Goal: Task Accomplishment & Management: Use online tool/utility

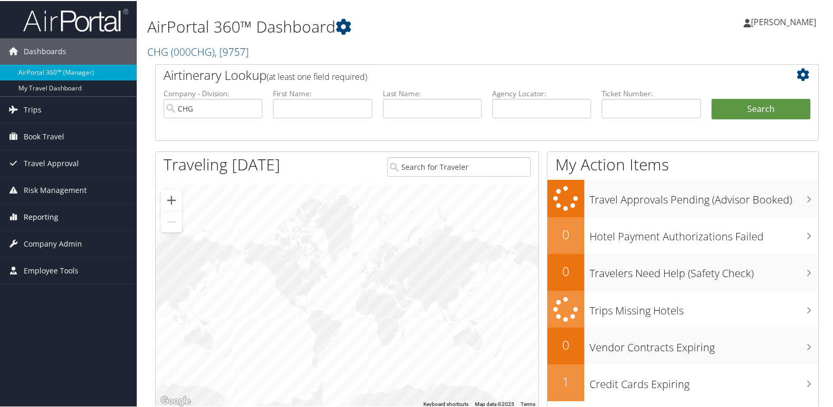
click at [57, 222] on link "Reporting" at bounding box center [68, 216] width 137 height 26
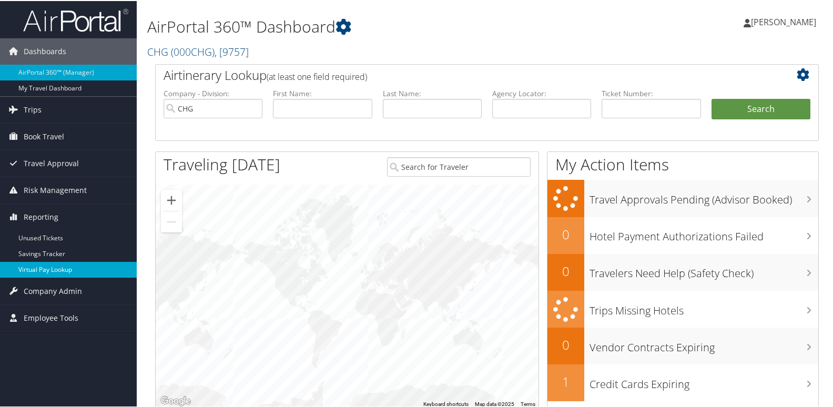
click at [45, 273] on link "Virtual Pay Lookup" at bounding box center [68, 269] width 137 height 16
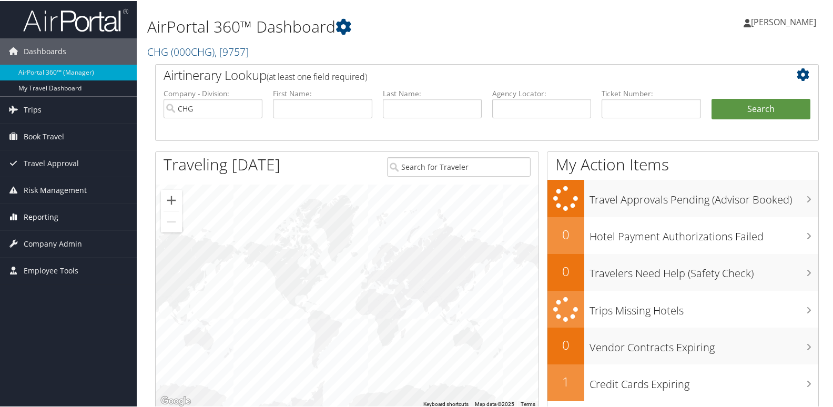
click at [41, 217] on span "Reporting" at bounding box center [41, 216] width 35 height 26
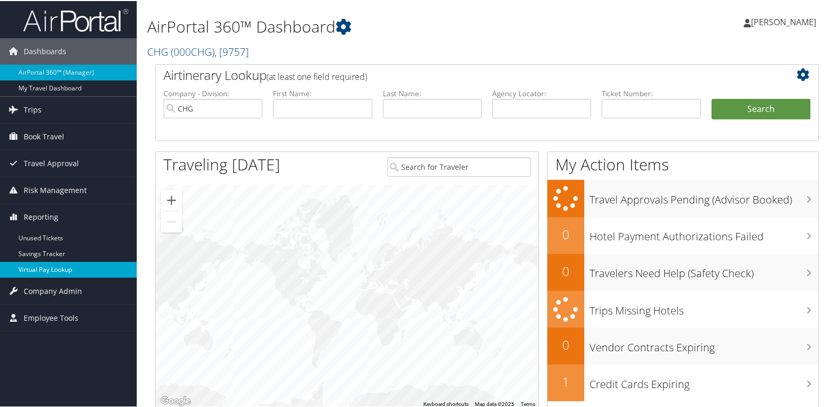
click at [43, 267] on link "Virtual Pay Lookup" at bounding box center [68, 269] width 137 height 16
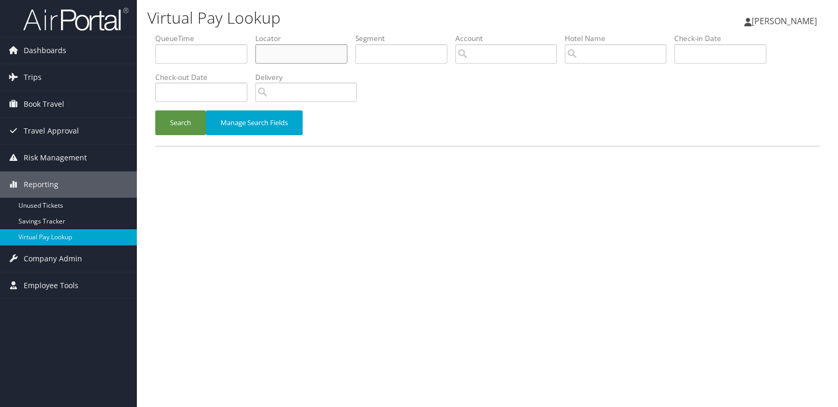
click at [288, 52] on input "text" at bounding box center [301, 53] width 92 height 19
paste input "FVLZQZ"
type input "FVLZQZ"
click at [155, 110] on button "Search" at bounding box center [180, 122] width 51 height 25
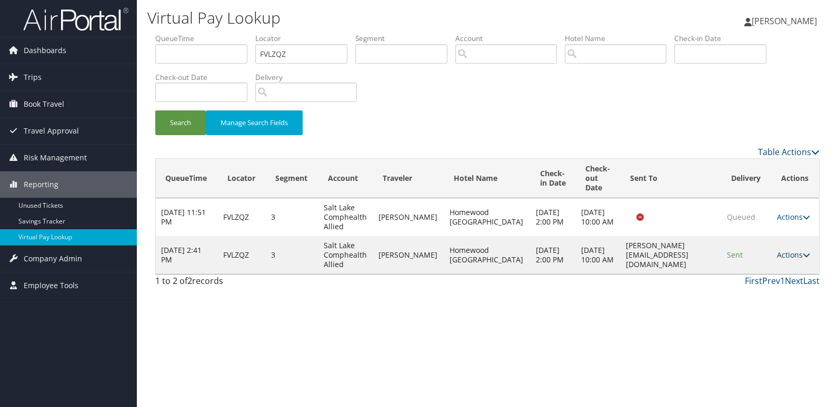
click at [789, 260] on link "Actions" at bounding box center [793, 255] width 33 height 10
click at [766, 299] on link "Logs" at bounding box center [772, 303] width 66 height 18
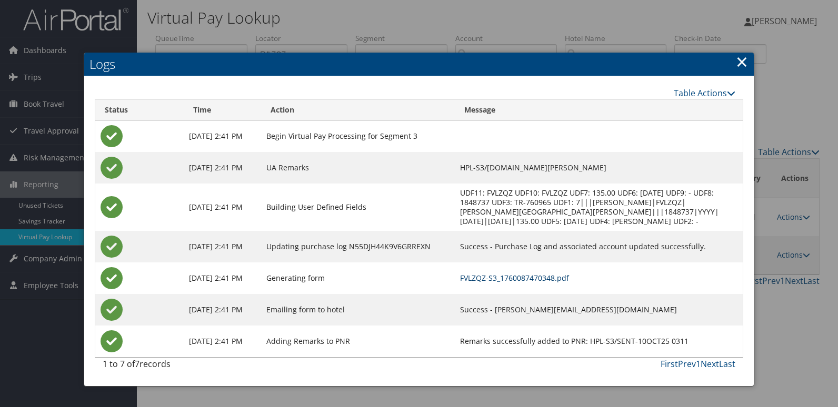
click at [563, 283] on link "FVLZQZ-S3_1760087470348.pdf" at bounding box center [514, 278] width 109 height 10
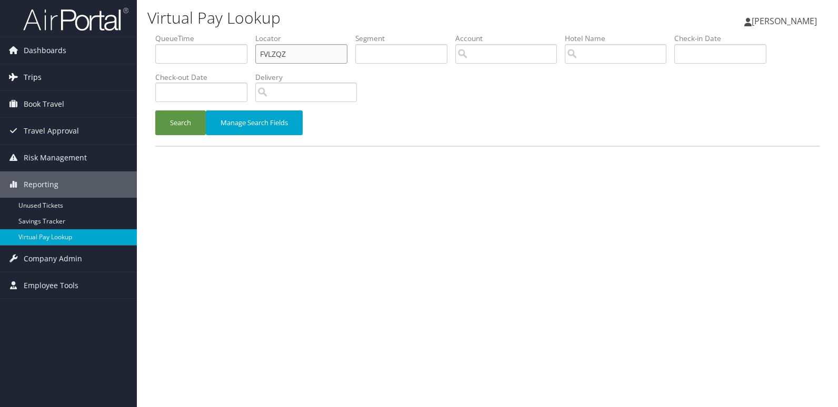
drag, startPoint x: 293, startPoint y: 52, endPoint x: 136, endPoint y: 71, distance: 157.4
click at [144, 69] on div "Virtual Pay Lookup [PERSON_NAME] [PERSON_NAME] My Settings Travel Agency Contac…" at bounding box center [487, 203] width 701 height 407
paste input "GLEXAK"
type input "GLEXAK"
click at [155, 110] on button "Search" at bounding box center [180, 122] width 51 height 25
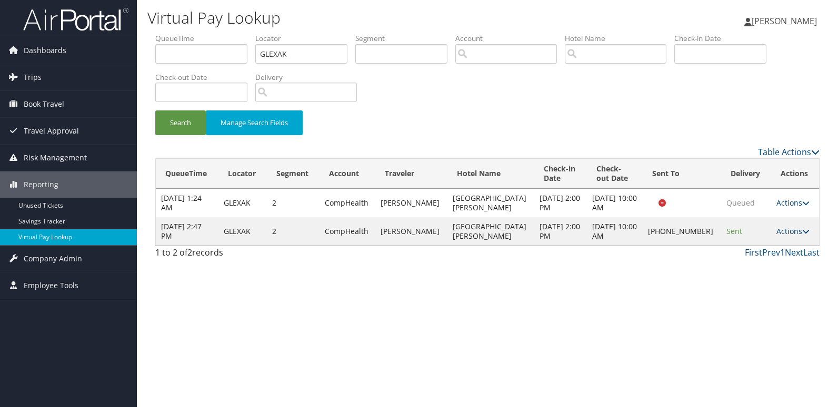
click at [781, 231] on link "Actions" at bounding box center [792, 231] width 33 height 10
click at [763, 262] on link "Logs" at bounding box center [755, 265] width 90 height 18
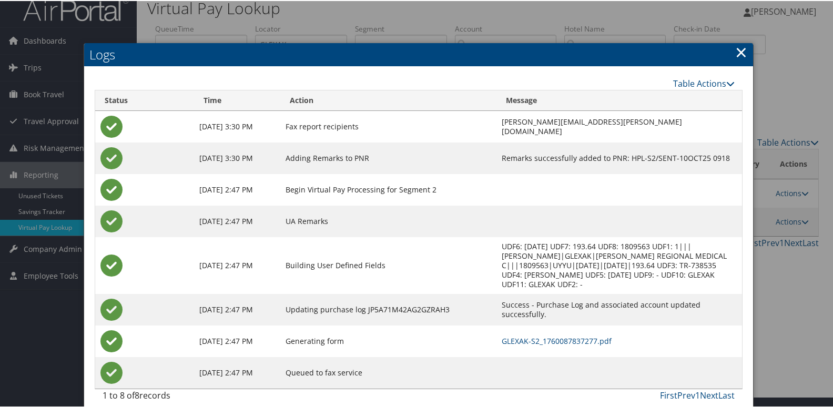
scroll to position [21, 0]
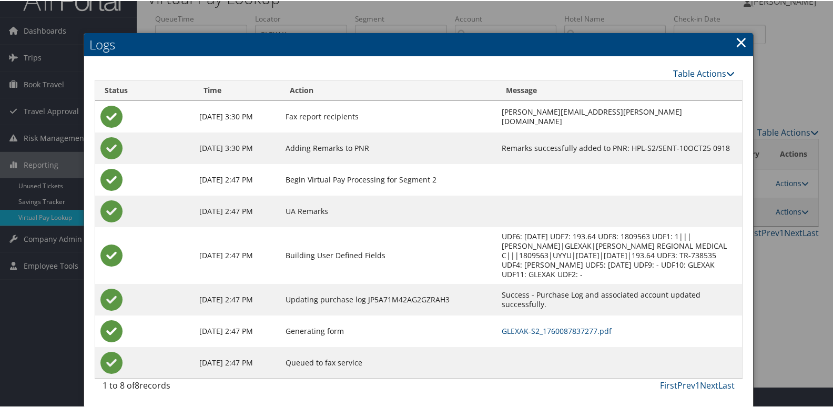
click at [535, 335] on td "GLEXAK-S2_1760087837277.pdf" at bounding box center [620, 331] width 246 height 32
drag, startPoint x: 547, startPoint y: 331, endPoint x: 566, endPoint y: 338, distance: 20.1
click at [548, 331] on link "GLEXAK-S2_1760087837277.pdf" at bounding box center [557, 330] width 110 height 10
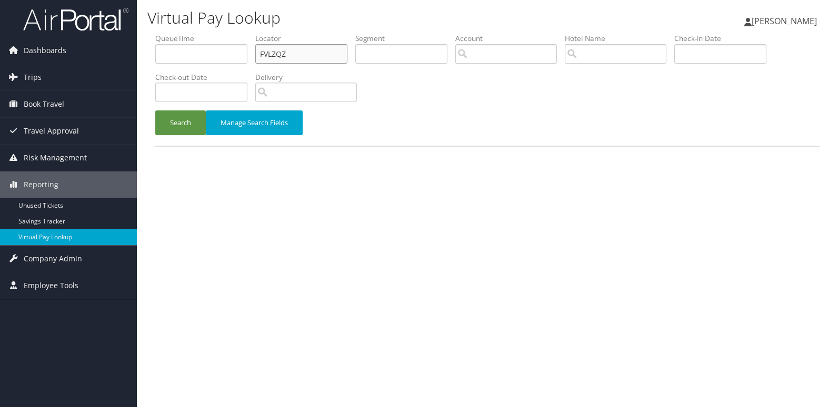
drag, startPoint x: 289, startPoint y: 54, endPoint x: 296, endPoint y: 54, distance: 6.8
click at [295, 54] on input "FVLZQZ" at bounding box center [301, 53] width 92 height 19
drag, startPoint x: 296, startPoint y: 54, endPoint x: 179, endPoint y: 61, distance: 117.0
click at [184, 33] on ul "QueueTime Locator FVLZQZ Segment Account Traveler Hotel Name Check-in Date Chec…" at bounding box center [487, 33] width 664 height 0
paste input "NTIOUI"
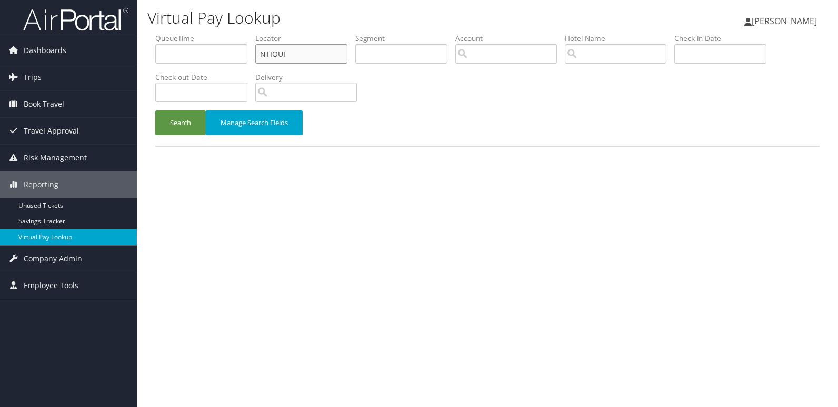
type input "NTIOUI"
click at [155, 110] on button "Search" at bounding box center [180, 122] width 51 height 25
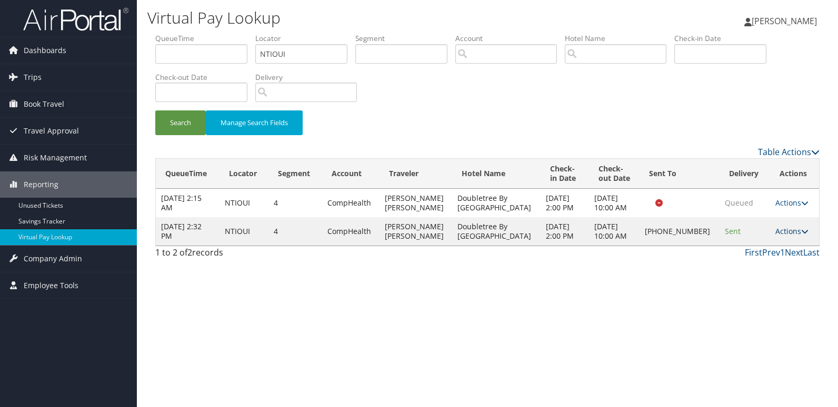
click at [791, 228] on link "Actions" at bounding box center [791, 231] width 33 height 10
click at [762, 258] on link "Logs" at bounding box center [755, 265] width 90 height 18
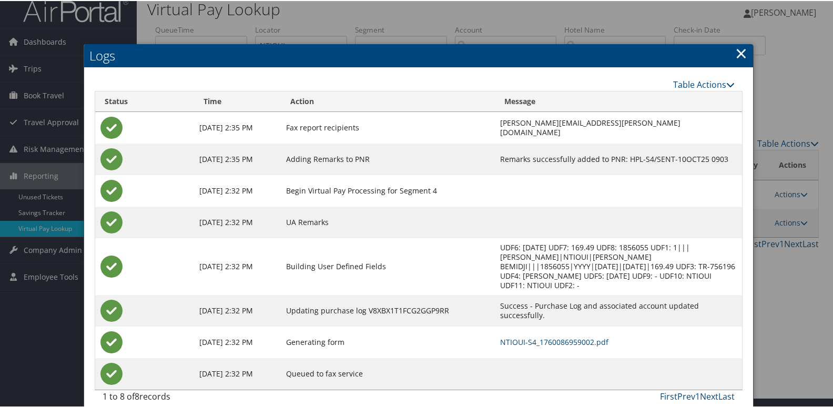
scroll to position [11, 0]
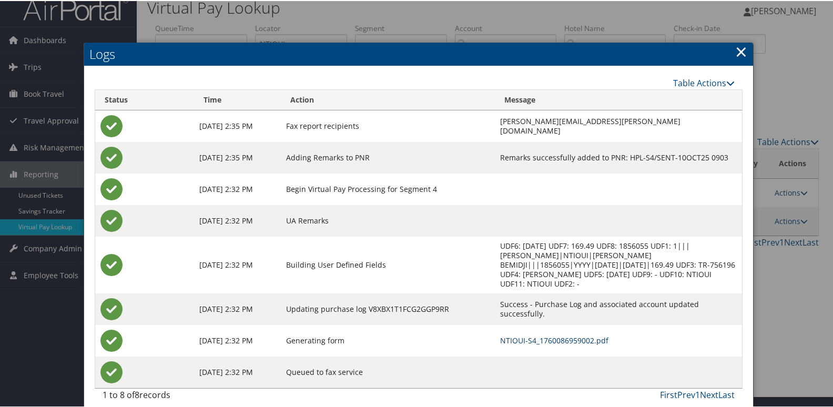
click at [538, 335] on link "NTIOUI-S4_1760086959002.pdf" at bounding box center [554, 340] width 108 height 10
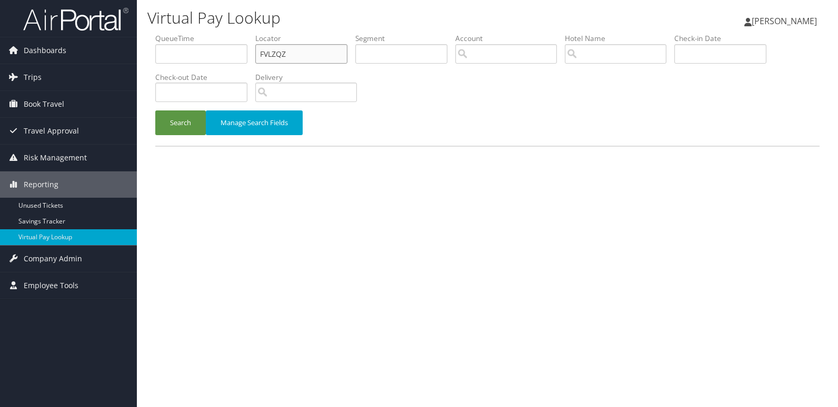
drag, startPoint x: 292, startPoint y: 56, endPoint x: 199, endPoint y: 52, distance: 92.7
click at [199, 33] on ul "QueueTime Locator FVLZQZ Segment Account Traveler Hotel Name Check-in Date Chec…" at bounding box center [487, 33] width 664 height 0
paste input "ARTS - Progress of Requests ARTS-696319"
type input "ARTS - Progress"
click at [510, 199] on div "Virtual Pay Lookup Luke Perry Luke Perry My Settings Travel Agency Contacts Vie…" at bounding box center [487, 203] width 701 height 407
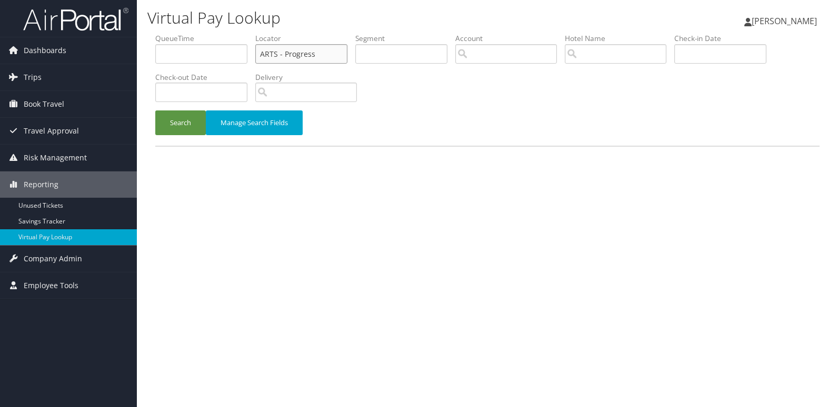
drag, startPoint x: 340, startPoint y: 53, endPoint x: 210, endPoint y: 64, distance: 130.4
click at [210, 33] on ul "QueueTime Locator ARTS - Progress Segment Account Traveler Hotel Name Check-in …" at bounding box center [487, 33] width 664 height 0
click at [294, 52] on input "text" at bounding box center [301, 53] width 92 height 19
paste input "FUEGAP"
type input "FUEGAP"
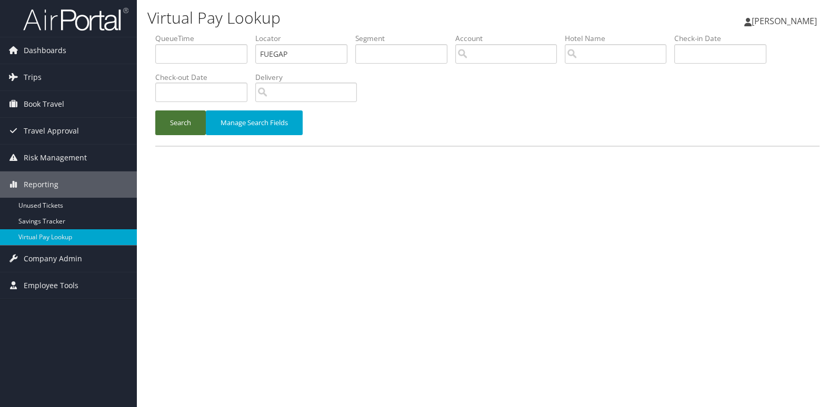
click at [173, 130] on button "Search" at bounding box center [180, 122] width 51 height 25
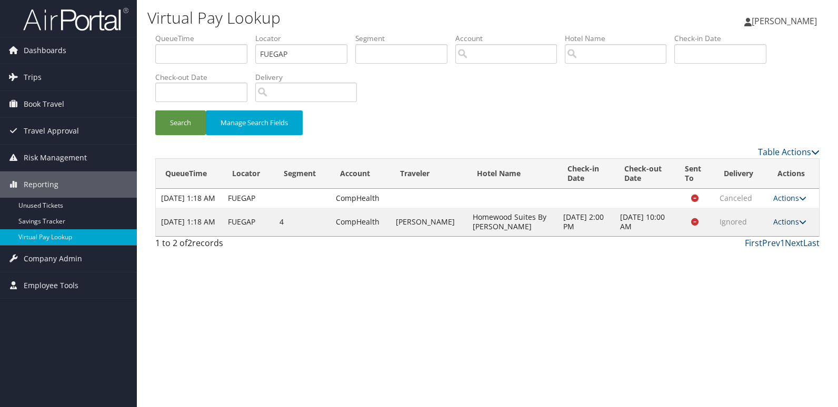
click at [797, 227] on link "Actions" at bounding box center [789, 222] width 33 height 10
click at [769, 258] on link "Logs" at bounding box center [769, 265] width 66 height 18
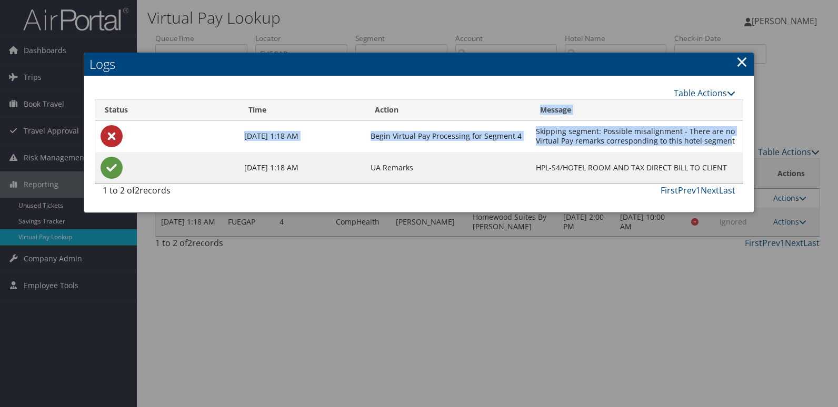
drag, startPoint x: 730, startPoint y: 138, endPoint x: 538, endPoint y: 118, distance: 193.1
click at [538, 118] on table "Status Time Action Message Aug 27, 2025 1:18 AM Begin Virtual Pay Processing fo…" at bounding box center [419, 141] width 648 height 85
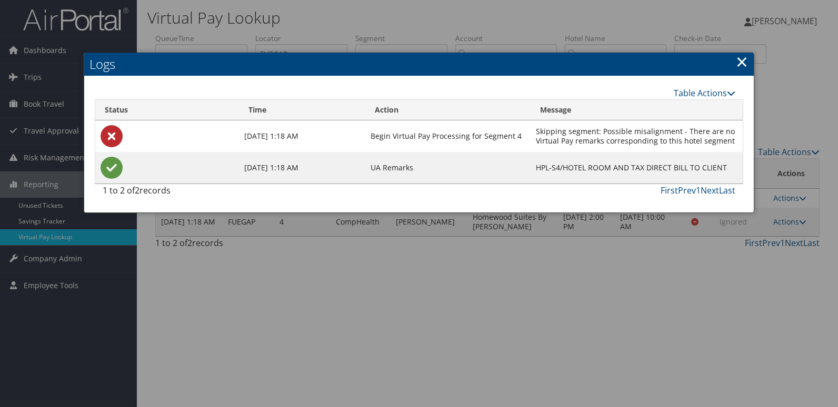
click at [731, 139] on td "Skipping segment: Possible misalignment - There are no Virtual Pay remarks corr…" at bounding box center [636, 136] width 212 height 32
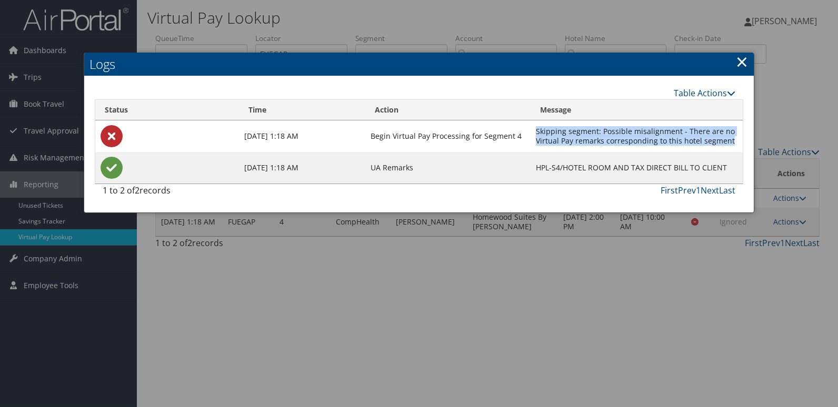
drag, startPoint x: 732, startPoint y: 140, endPoint x: 538, endPoint y: 126, distance: 194.1
click at [538, 126] on td "Skipping segment: Possible misalignment - There are no Virtual Pay remarks corr…" at bounding box center [636, 136] width 212 height 32
copy td "Skipping segment: Possible misalignment - There are no Virtual Pay remarks corr…"
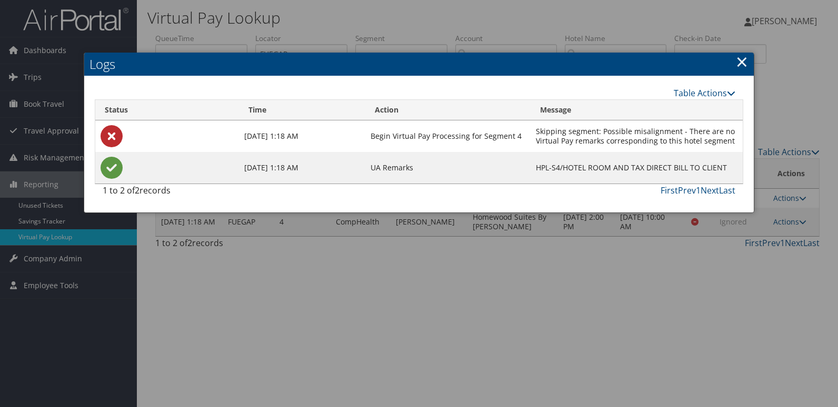
click at [458, 315] on div at bounding box center [419, 203] width 838 height 407
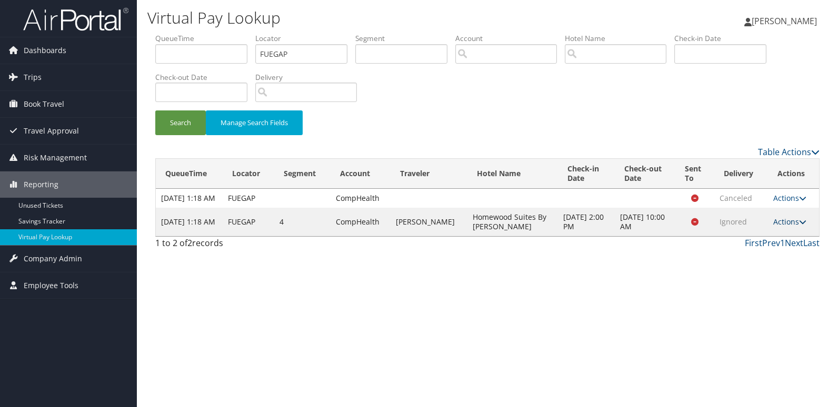
click at [788, 227] on link "Actions" at bounding box center [789, 222] width 33 height 10
click at [763, 287] on link "View Itinerary" at bounding box center [769, 283] width 66 height 18
click at [172, 127] on button "Search" at bounding box center [180, 122] width 51 height 25
click at [193, 127] on button "Search" at bounding box center [180, 122] width 51 height 25
click at [192, 127] on button "Search" at bounding box center [180, 122] width 51 height 25
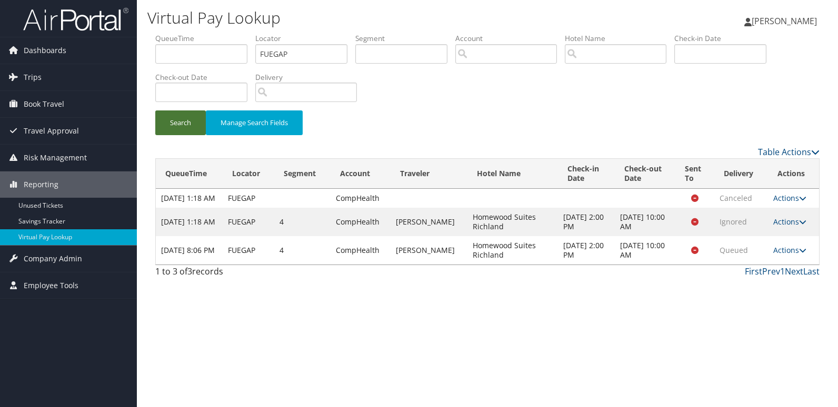
click at [192, 127] on button "Search" at bounding box center [180, 122] width 51 height 25
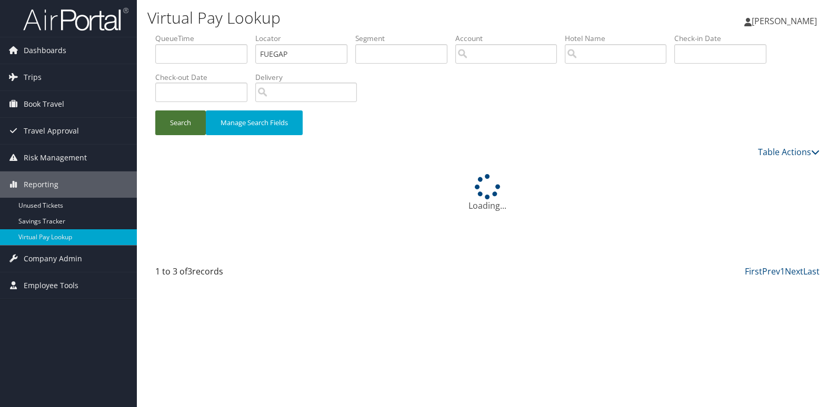
click at [192, 127] on button "Search" at bounding box center [180, 122] width 51 height 25
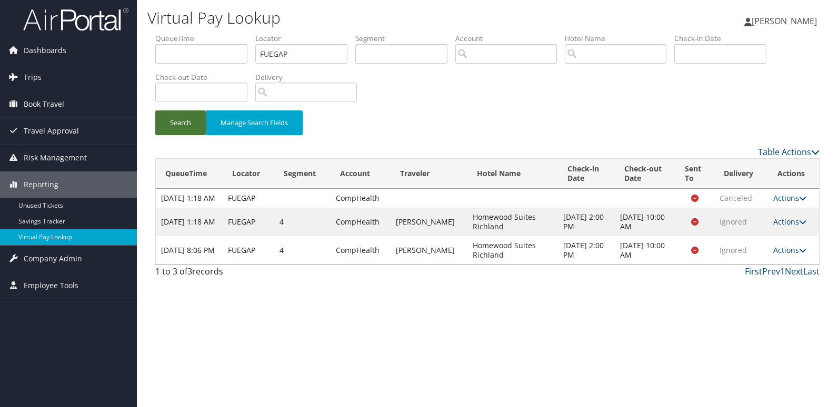
click at [192, 127] on button "Search" at bounding box center [180, 122] width 51 height 25
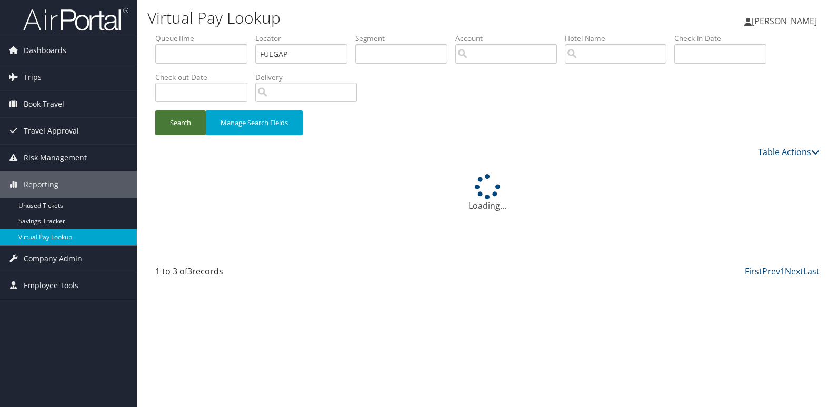
click at [192, 127] on button "Search" at bounding box center [180, 122] width 51 height 25
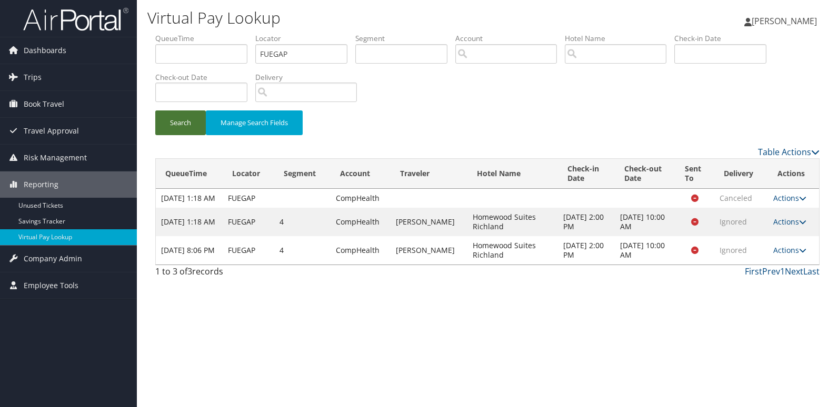
click at [192, 127] on button "Search" at bounding box center [180, 122] width 51 height 25
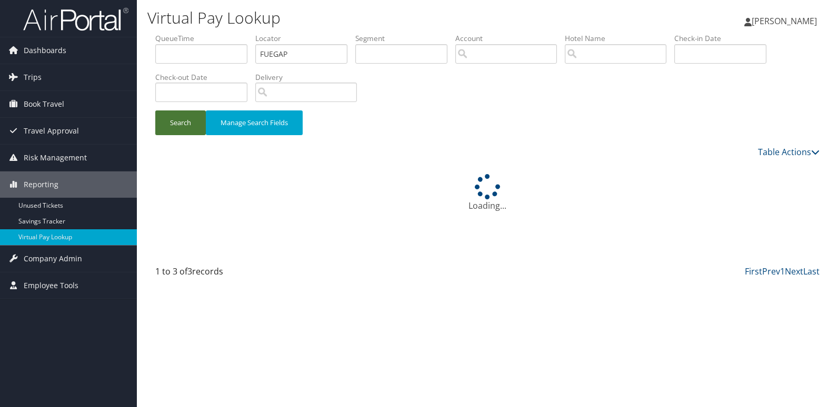
click at [192, 127] on button "Search" at bounding box center [180, 122] width 51 height 25
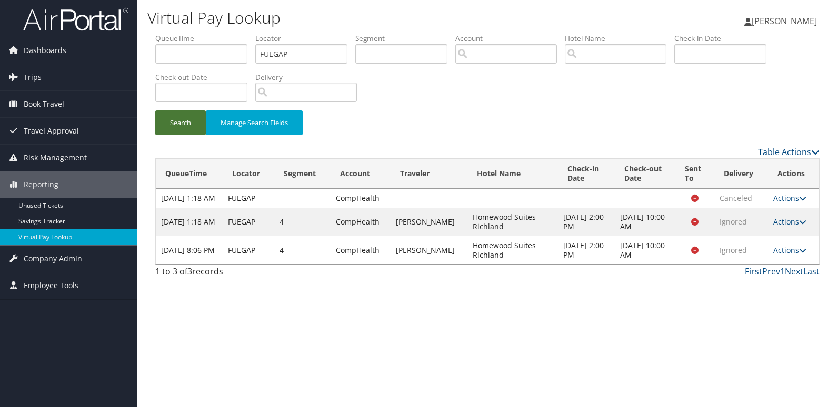
click at [192, 127] on button "Search" at bounding box center [180, 122] width 51 height 25
click at [779, 255] on link "Actions" at bounding box center [789, 250] width 33 height 10
drag, startPoint x: 762, startPoint y: 290, endPoint x: 745, endPoint y: 288, distance: 17.4
click at [761, 291] on link "Logs" at bounding box center [769, 293] width 66 height 18
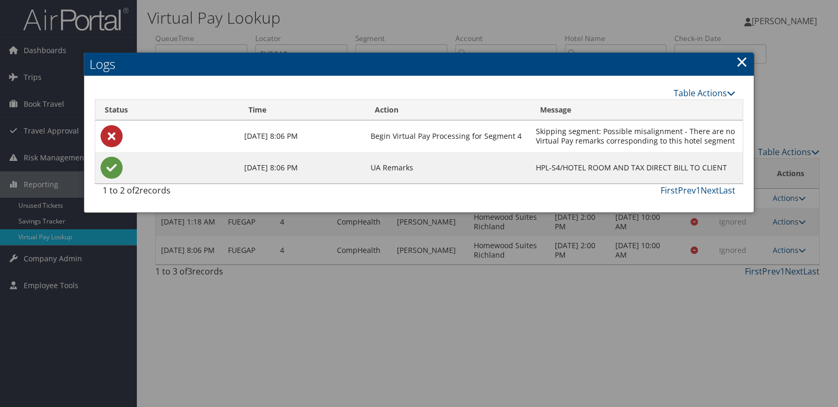
click at [598, 230] on div at bounding box center [419, 203] width 838 height 407
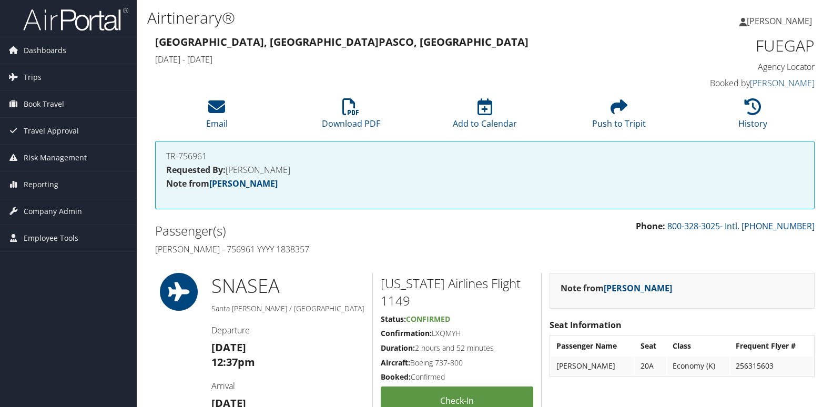
scroll to position [737, 0]
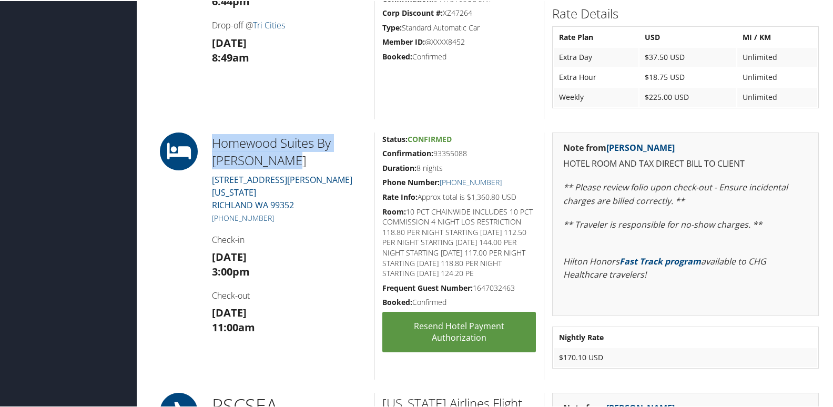
drag, startPoint x: 280, startPoint y: 163, endPoint x: 197, endPoint y: 144, distance: 85.4
click at [197, 144] on div "Homewood Suites By [PERSON_NAME] [STREET_ADDRESS][PERSON_NAME][US_STATE] [PHONE…" at bounding box center [487, 255] width 680 height 247
copy div "Homewood Suites By [PERSON_NAME]"
drag, startPoint x: 274, startPoint y: 206, endPoint x: 225, endPoint y: 209, distance: 49.1
click at [225, 212] on h5 "[PHONE_NUMBER]" at bounding box center [289, 217] width 154 height 11
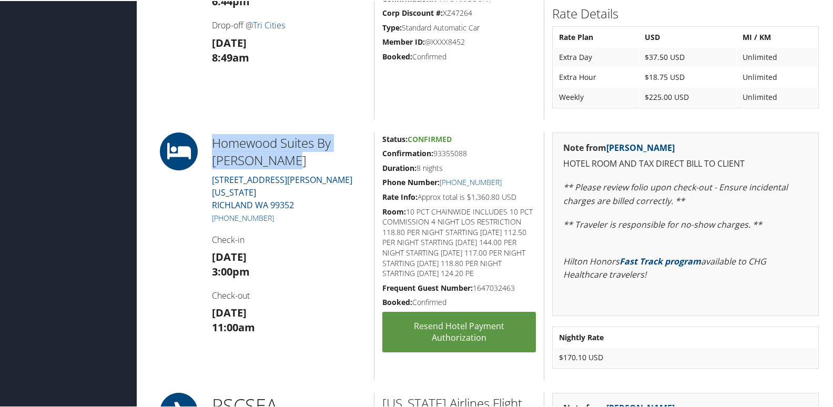
copy link "509) 371-1550"
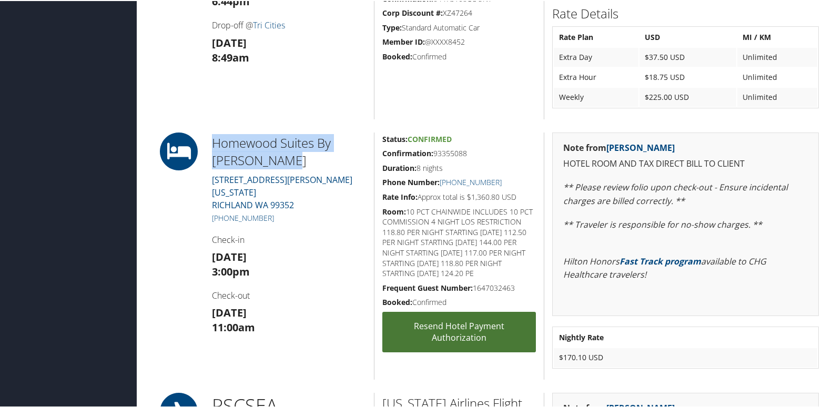
click at [449, 328] on link "Resend Hotel Payment Authorization" at bounding box center [460, 331] width 154 height 41
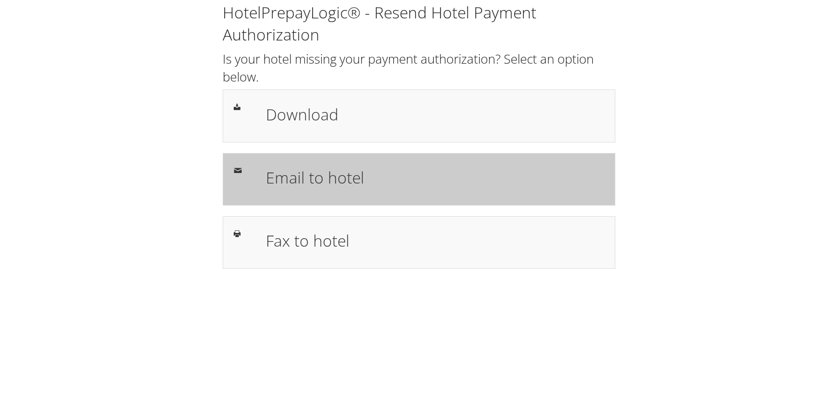
click at [345, 193] on div "Email to hotel" at bounding box center [435, 179] width 354 height 31
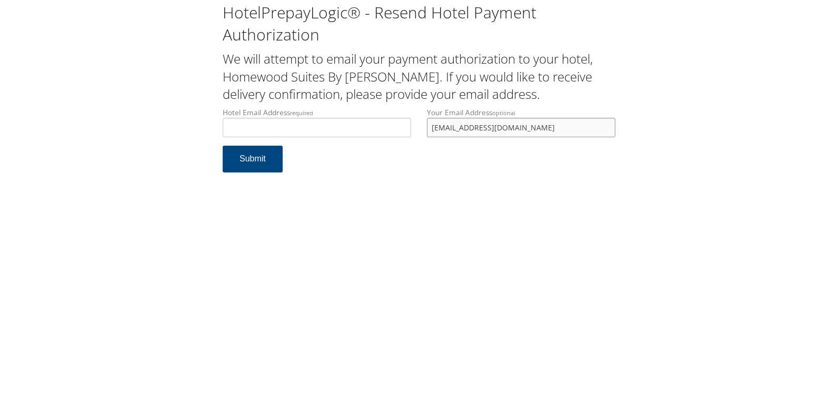
drag, startPoint x: 518, startPoint y: 133, endPoint x: 415, endPoint y: 136, distance: 103.7
click at [415, 136] on div "Hotel Email Address required Hotel email address is required Your Email Address…" at bounding box center [419, 126] width 408 height 38
click at [356, 126] on input "Hotel Email Address required" at bounding box center [317, 127] width 188 height 19
type input "ecare@chghealthcare.com"
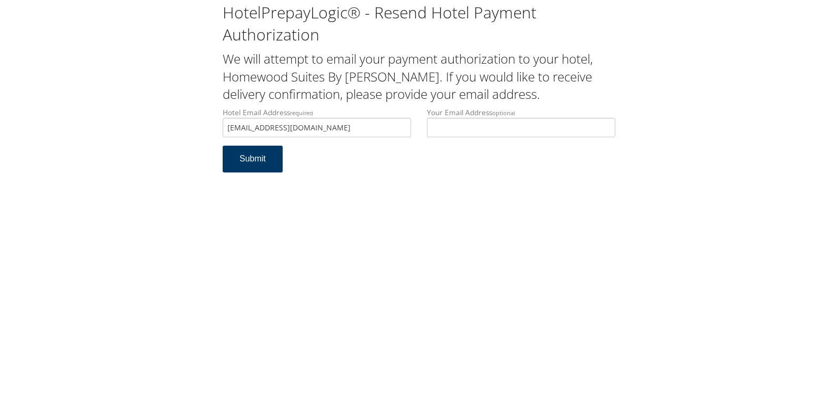
drag, startPoint x: 247, startPoint y: 166, endPoint x: 265, endPoint y: 162, distance: 18.4
click at [247, 166] on button "Submit" at bounding box center [253, 159] width 60 height 27
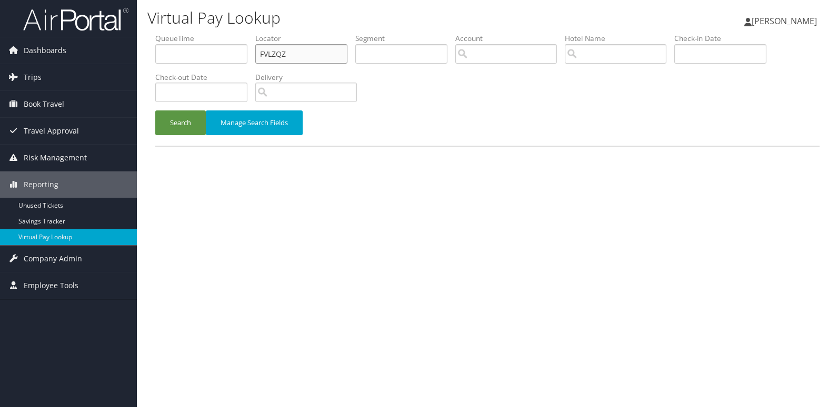
drag, startPoint x: 290, startPoint y: 54, endPoint x: 180, endPoint y: 54, distance: 110.5
click at [180, 33] on ul "QueueTime Locator FVLZQZ Segment Account Traveler Hotel Name Check-in Date Chec…" at bounding box center [487, 33] width 664 height 0
paste input "EUQFR"
type input "FEUQFR"
click at [175, 121] on button "Search" at bounding box center [180, 122] width 51 height 25
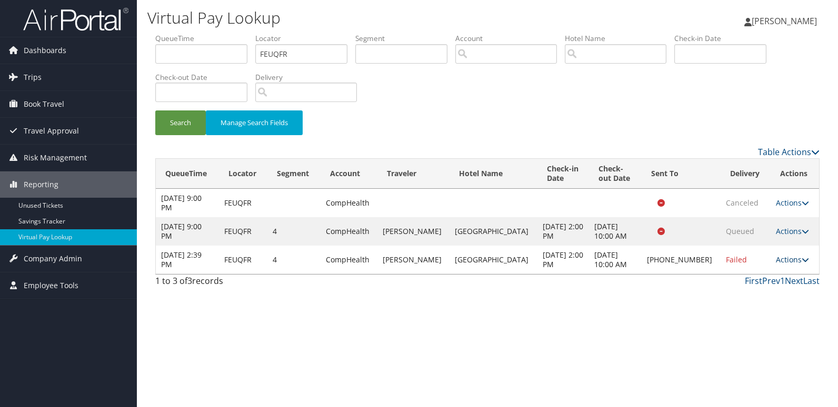
click at [779, 258] on link "Actions" at bounding box center [792, 260] width 33 height 10
click at [746, 290] on link "Logs" at bounding box center [755, 293] width 90 height 18
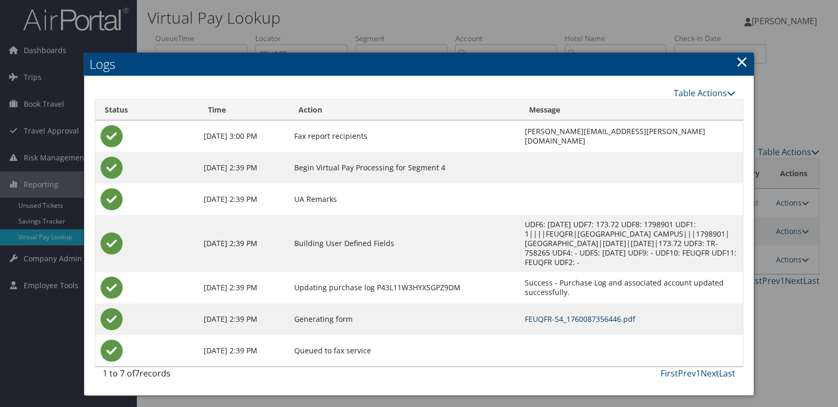
click at [545, 314] on link "FEUQFR-S4_1760087356446.pdf" at bounding box center [580, 319] width 110 height 10
